Goal: Find specific page/section: Find specific page/section

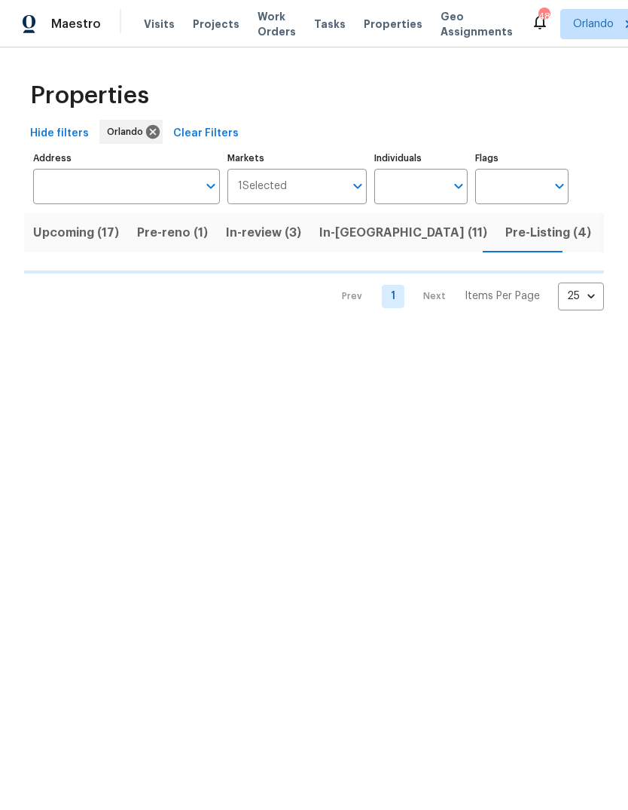
click at [439, 171] on input "Individuals" at bounding box center [410, 186] width 71 height 35
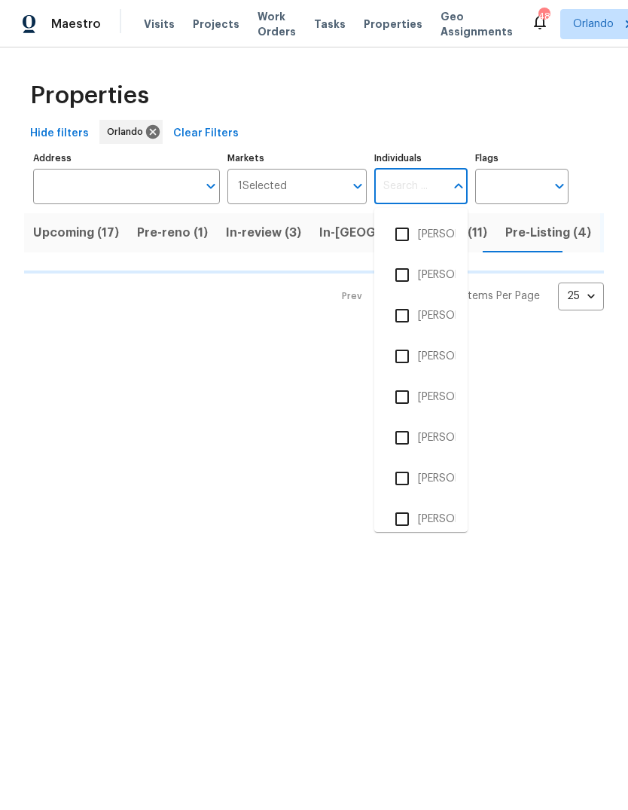
type input "c"
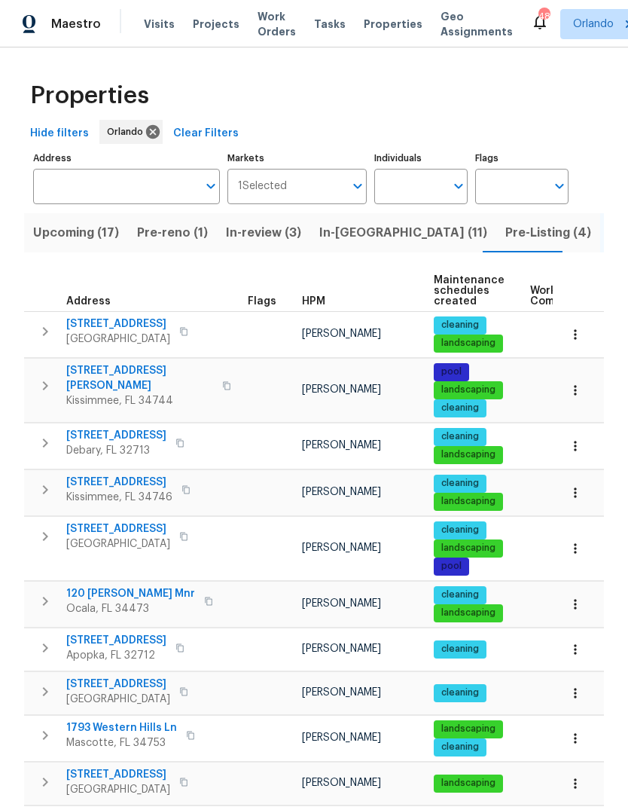
click at [500, 671] on td at bounding box center [394, 671] width 741 height 1
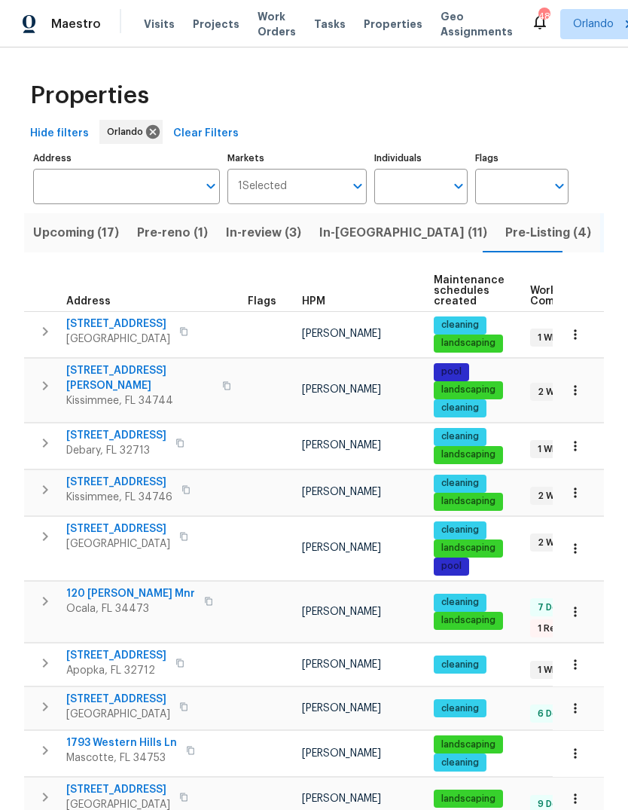
click at [430, 169] on input "Individuals" at bounding box center [410, 186] width 71 height 35
type input "Caleb hurst"
click at [408, 237] on input "checkbox" at bounding box center [403, 235] width 32 height 32
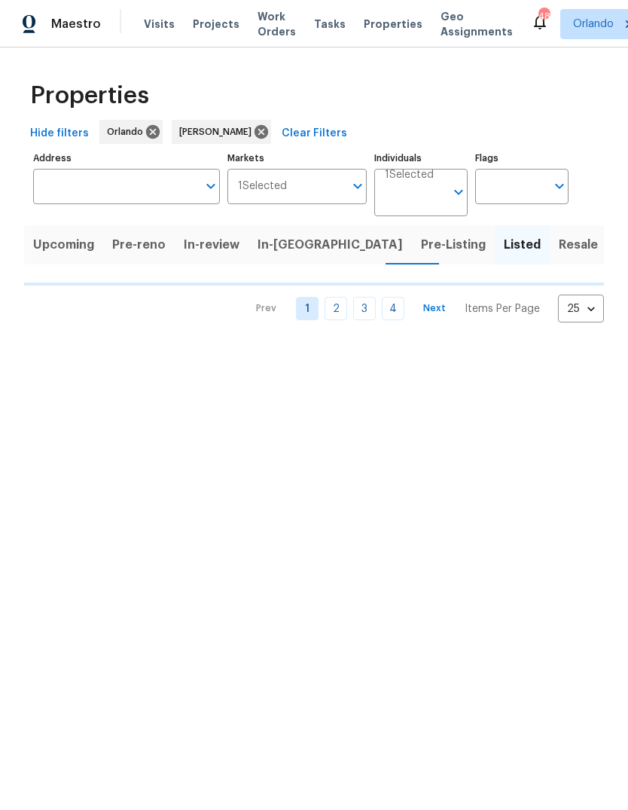
click at [421, 236] on span "Pre-Listing" at bounding box center [453, 244] width 65 height 21
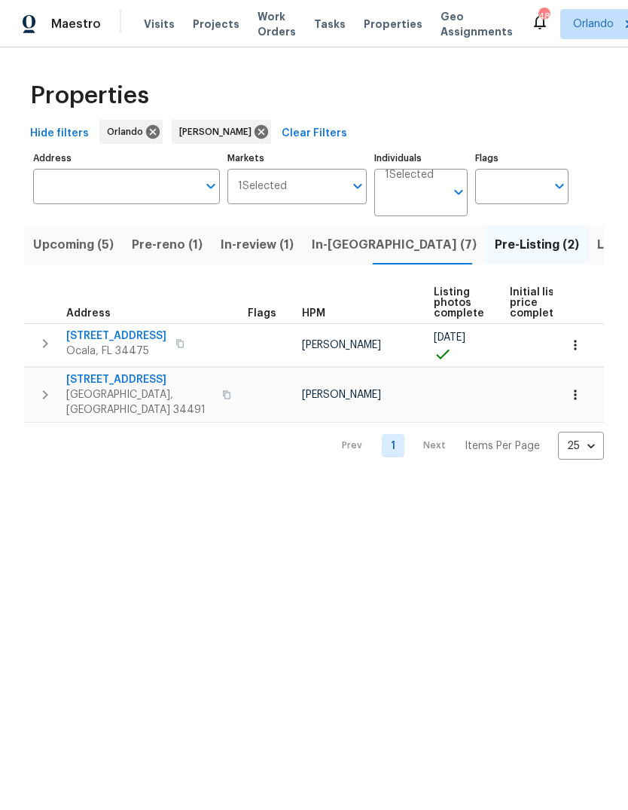
click at [598, 247] on span "Listed (32)" at bounding box center [630, 244] width 64 height 21
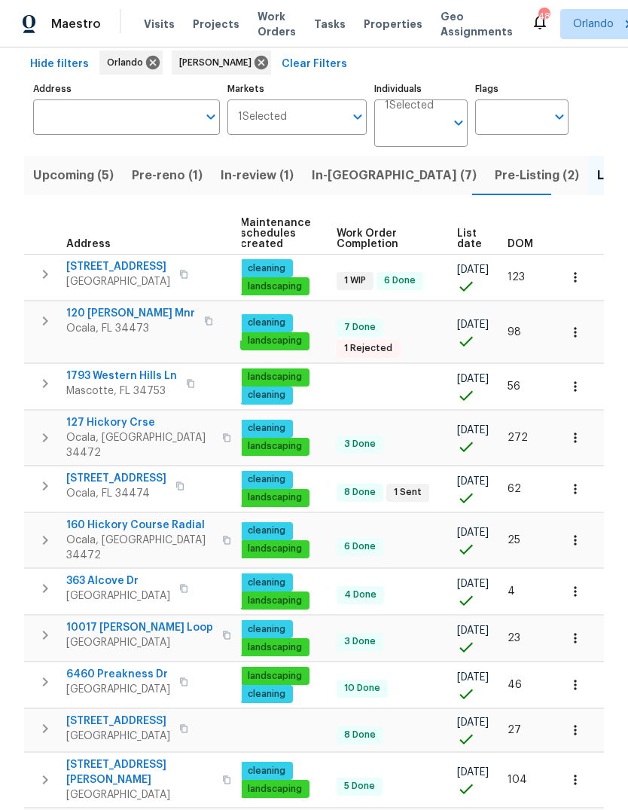
scroll to position [0, 209]
click at [521, 240] on span "DOM" at bounding box center [521, 244] width 26 height 11
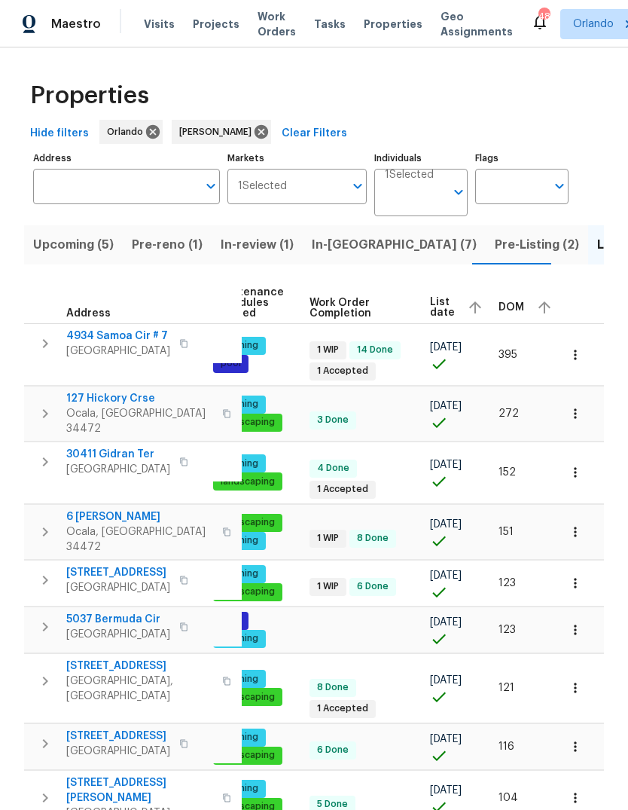
scroll to position [0, 220]
click at [503, 304] on span "DOM" at bounding box center [513, 307] width 26 height 11
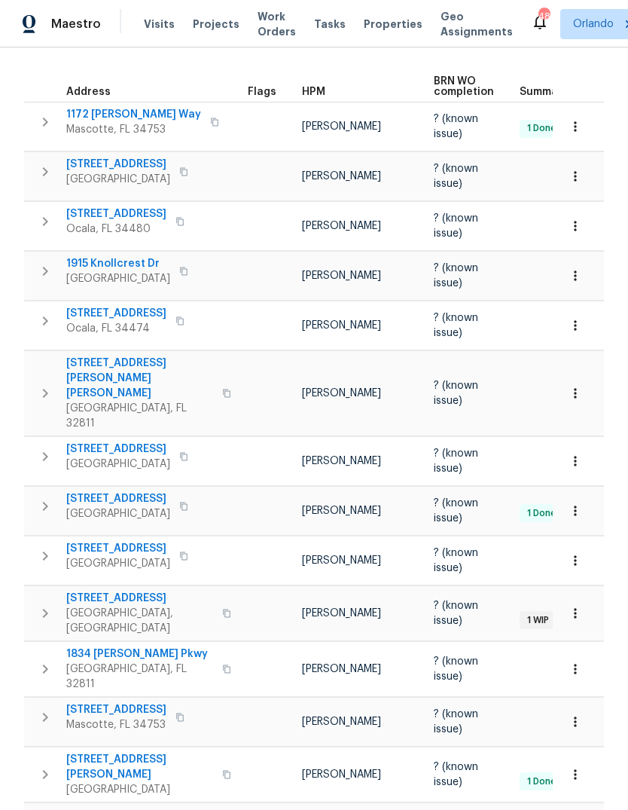
scroll to position [231, 0]
click at [111, 442] on span "[STREET_ADDRESS]" at bounding box center [118, 449] width 104 height 15
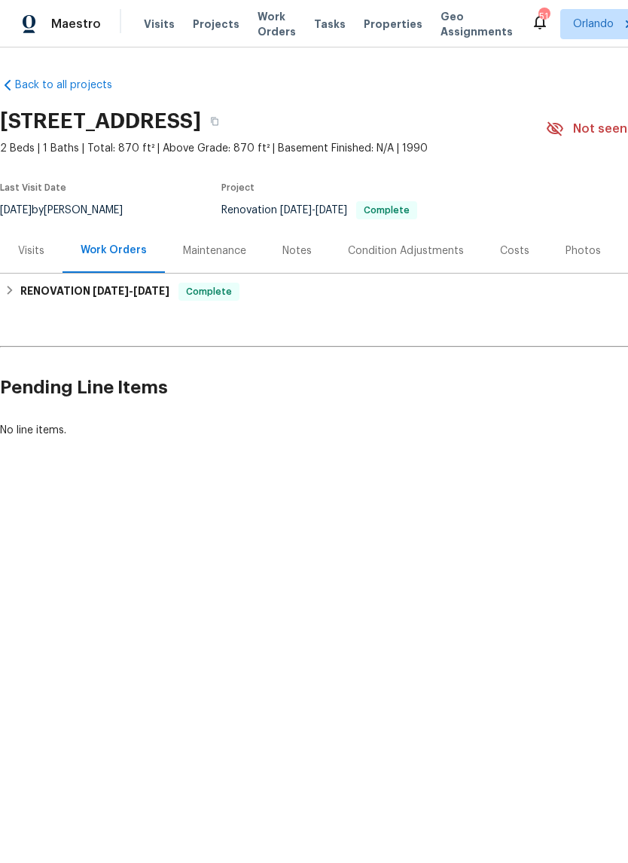
click at [33, 253] on div "Visits" at bounding box center [31, 250] width 26 height 15
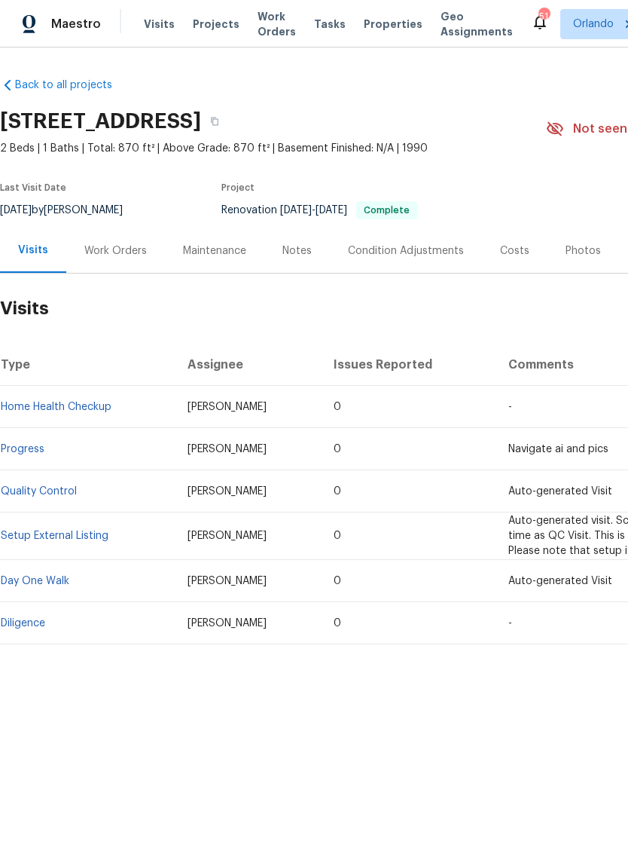
click at [103, 255] on div "Work Orders" at bounding box center [115, 250] width 63 height 15
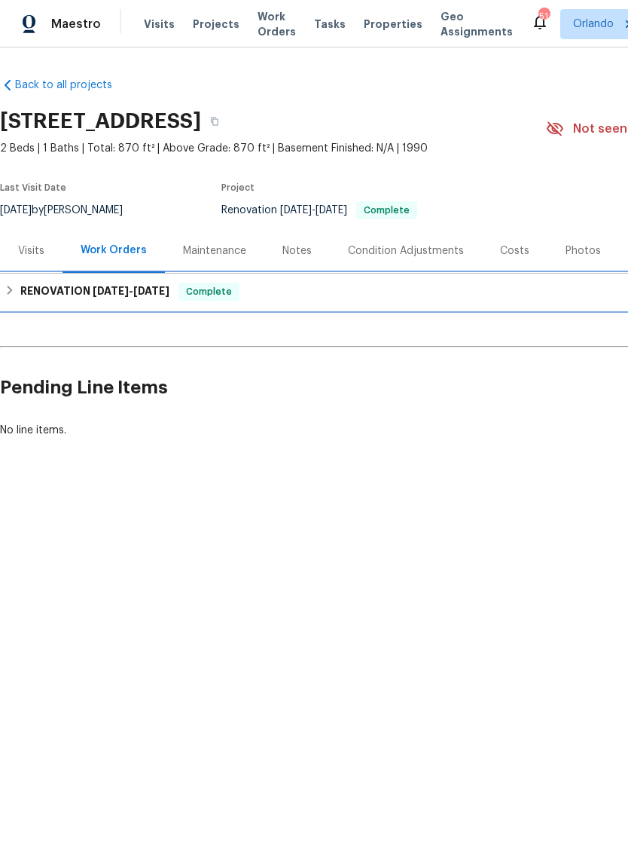
click at [35, 289] on h6 "RENOVATION [DATE] - [DATE]" at bounding box center [94, 292] width 149 height 18
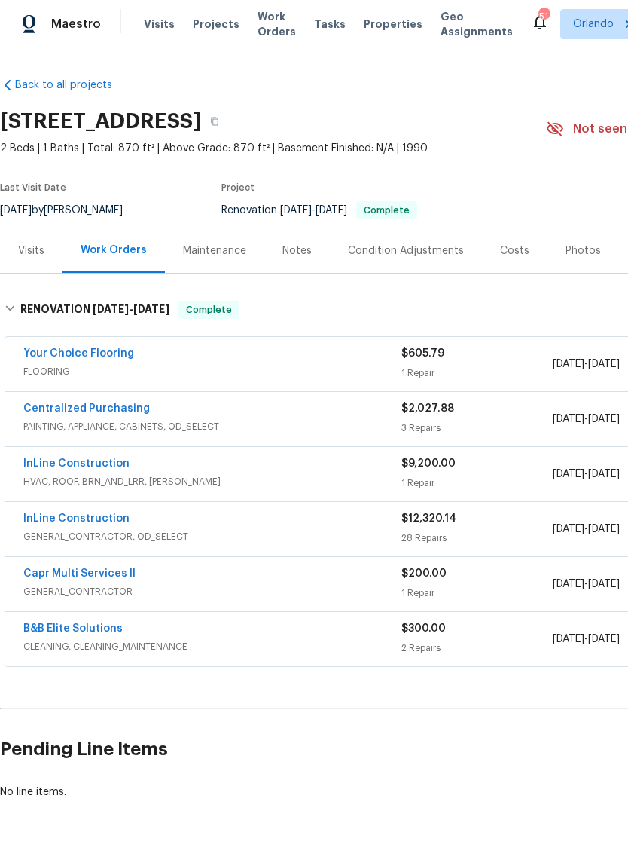
click at [57, 521] on link "InLine Construction" at bounding box center [76, 518] width 106 height 11
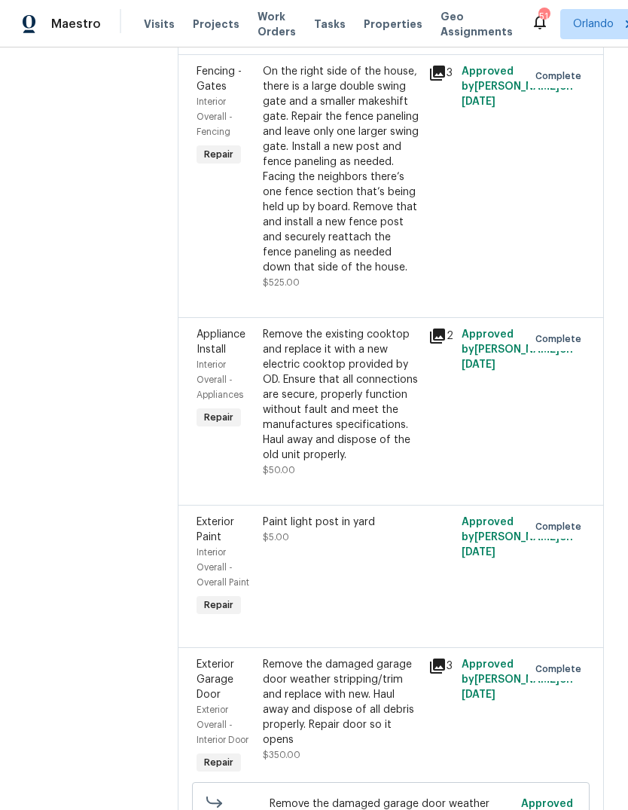
scroll to position [1708, 0]
